Goal: Use online tool/utility: Utilize a website feature to perform a specific function

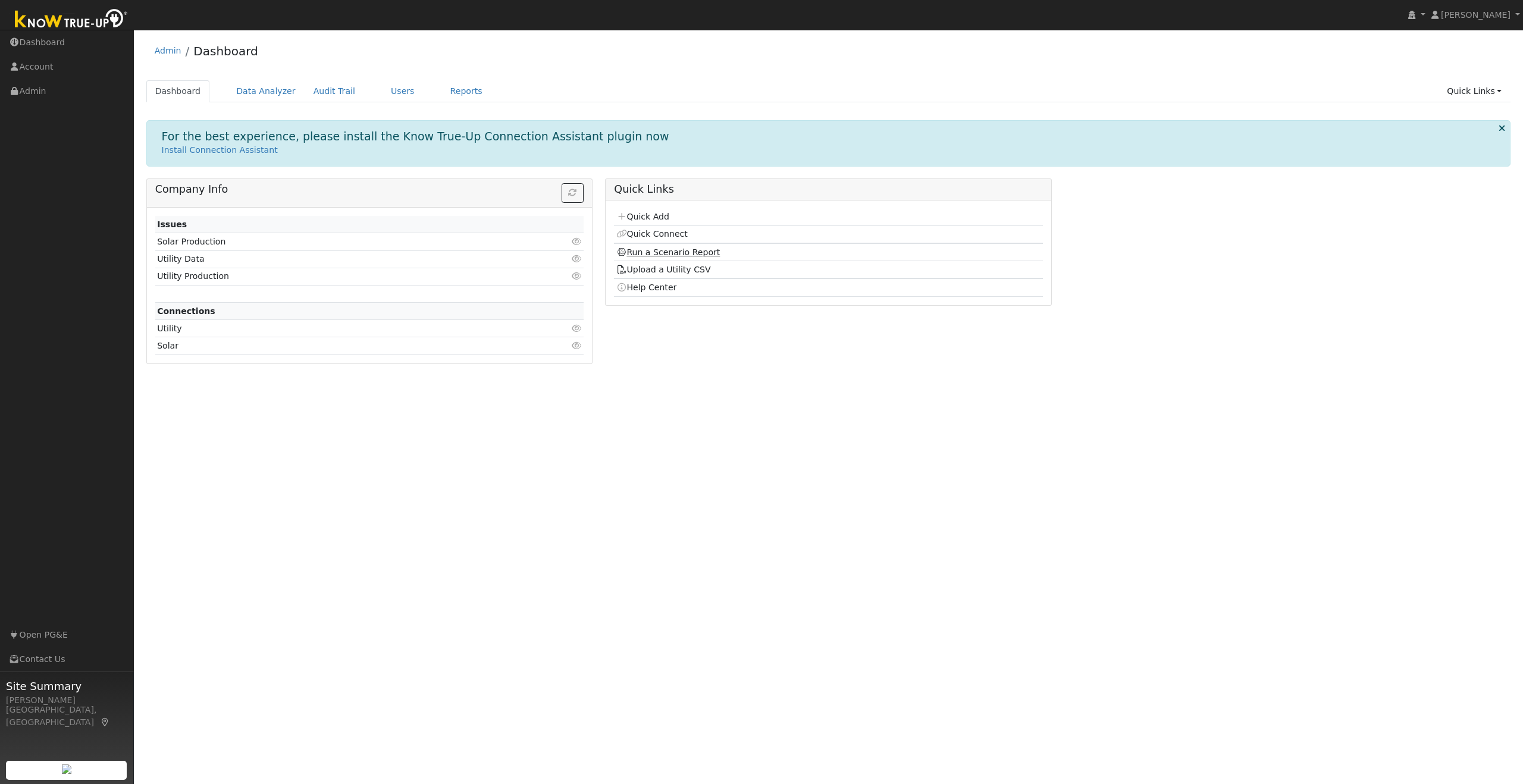
click at [697, 251] on link "Run a Scenario Report" at bounding box center [668, 252] width 104 height 10
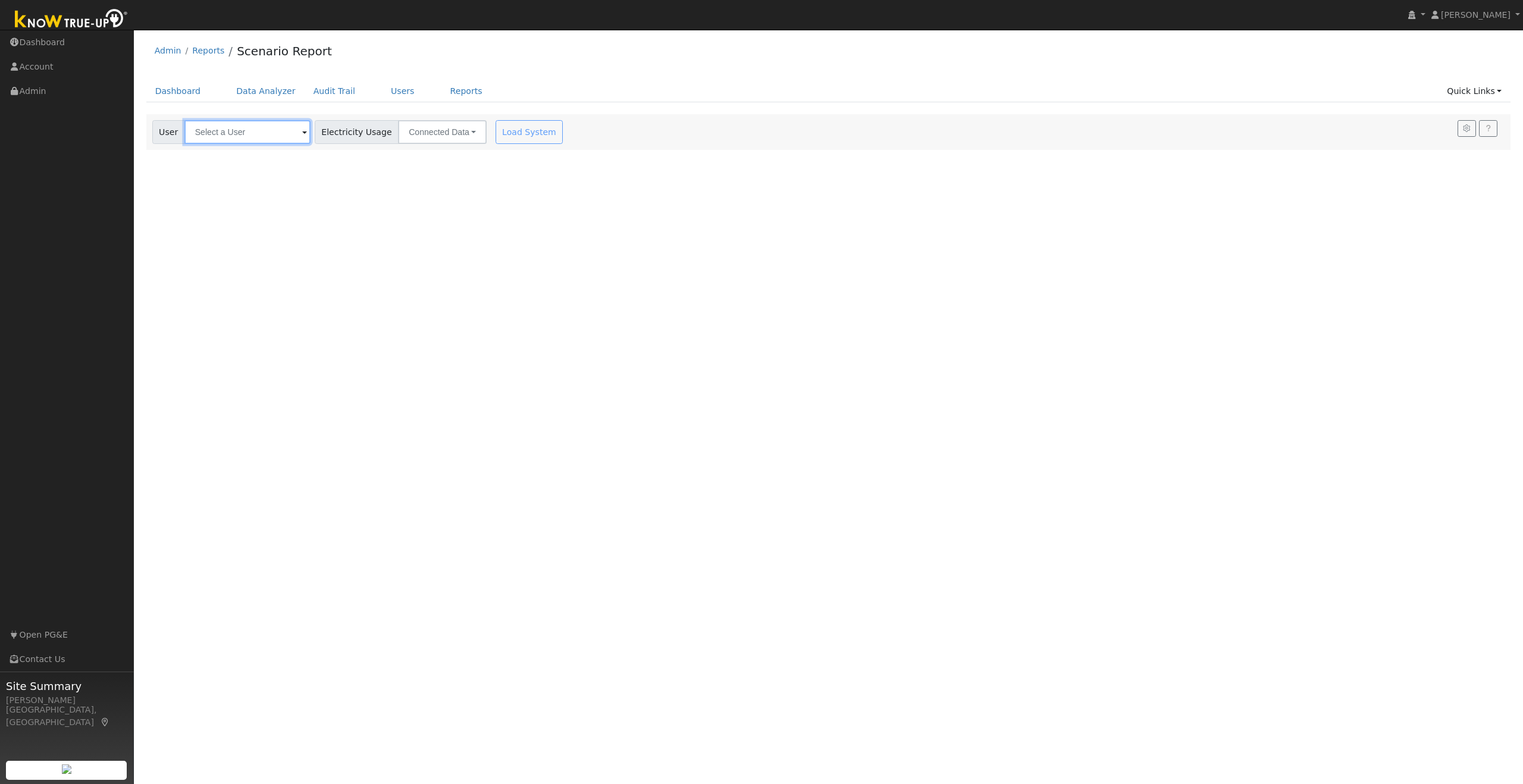
click at [280, 136] on input "text" at bounding box center [247, 132] width 126 height 24
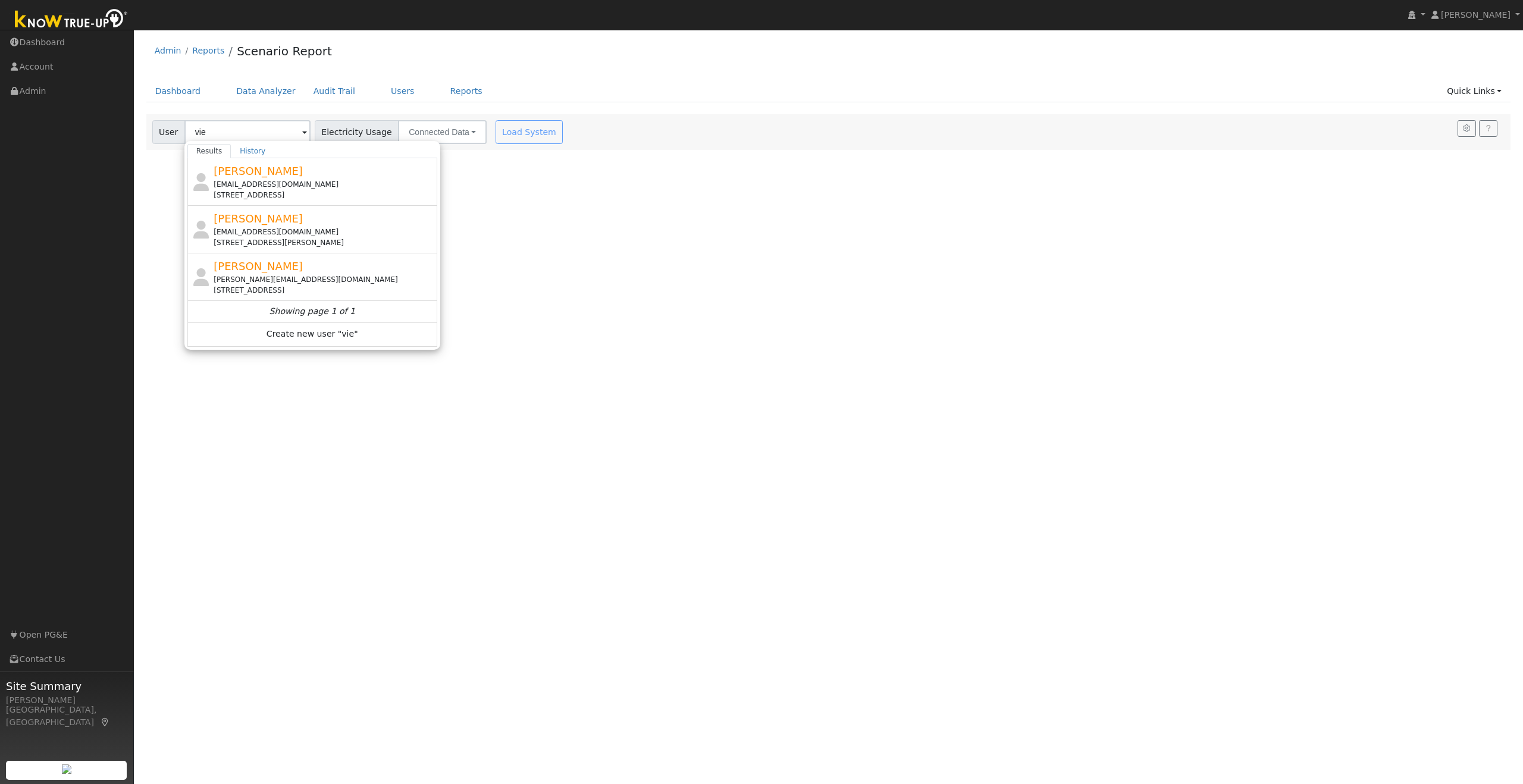
click at [259, 226] on div "[PERSON_NAME] [EMAIL_ADDRESS][DOMAIN_NAME] [STREET_ADDRESS][PERSON_NAME]" at bounding box center [323, 230] width 221 height 38
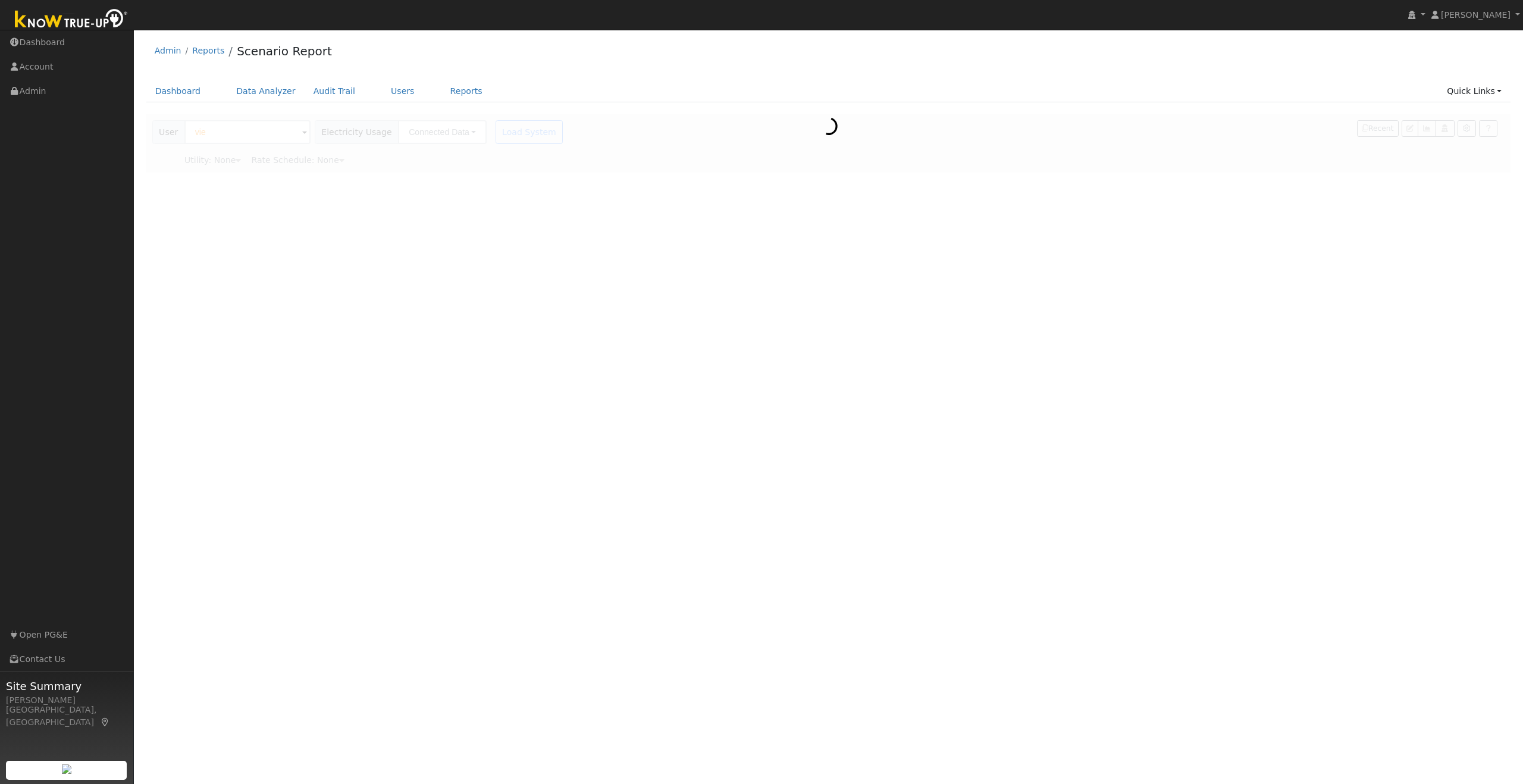
type input "[PERSON_NAME]"
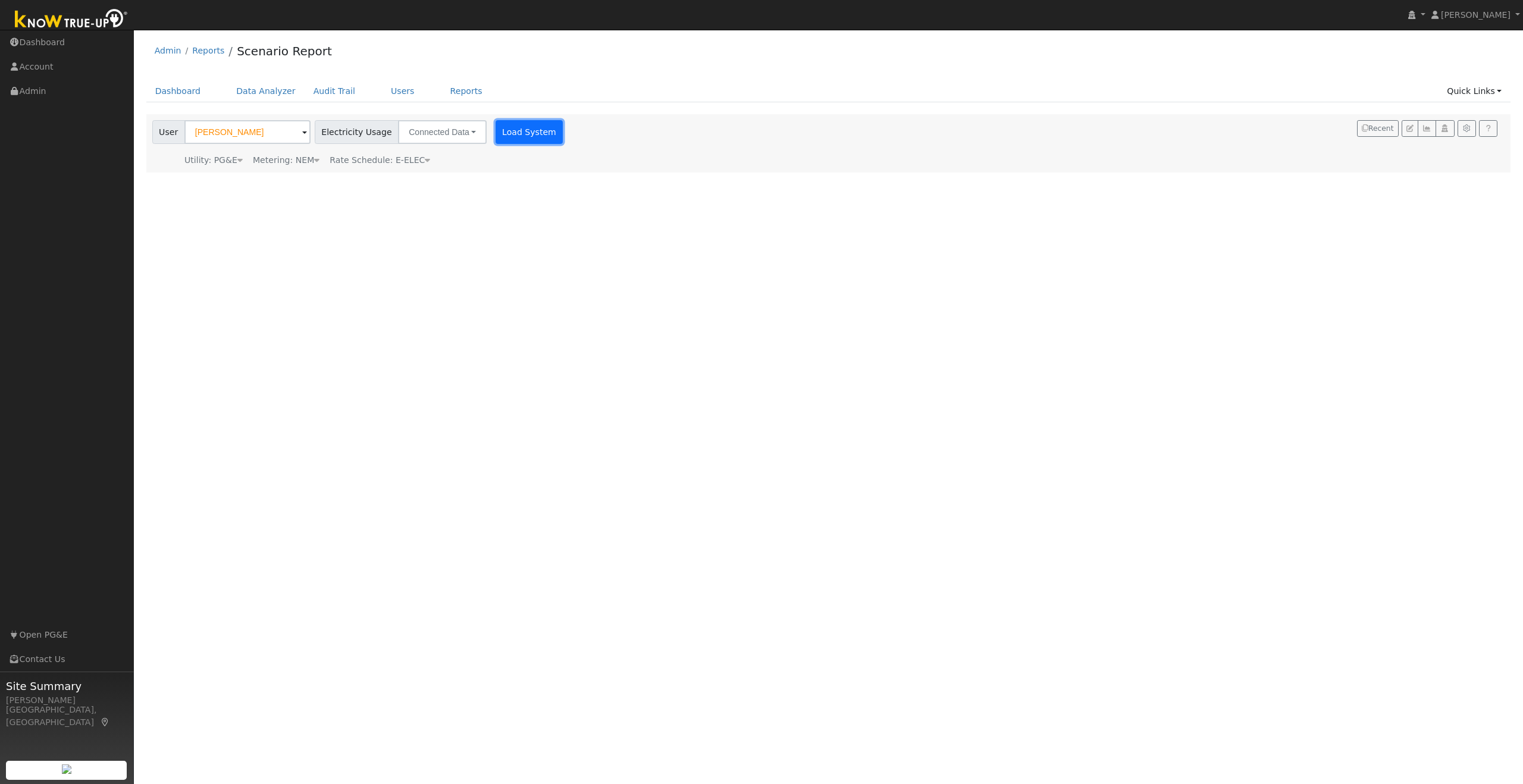
click at [504, 129] on button "Load System" at bounding box center [529, 132] width 68 height 24
